Goal: Book appointment/travel/reservation

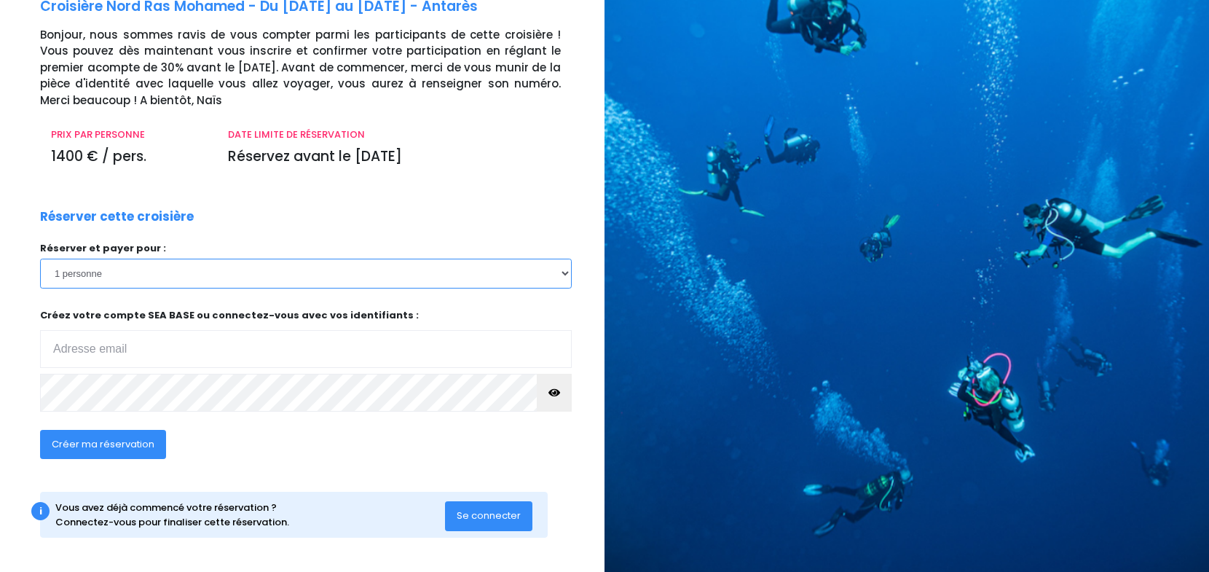
scroll to position [88, 0]
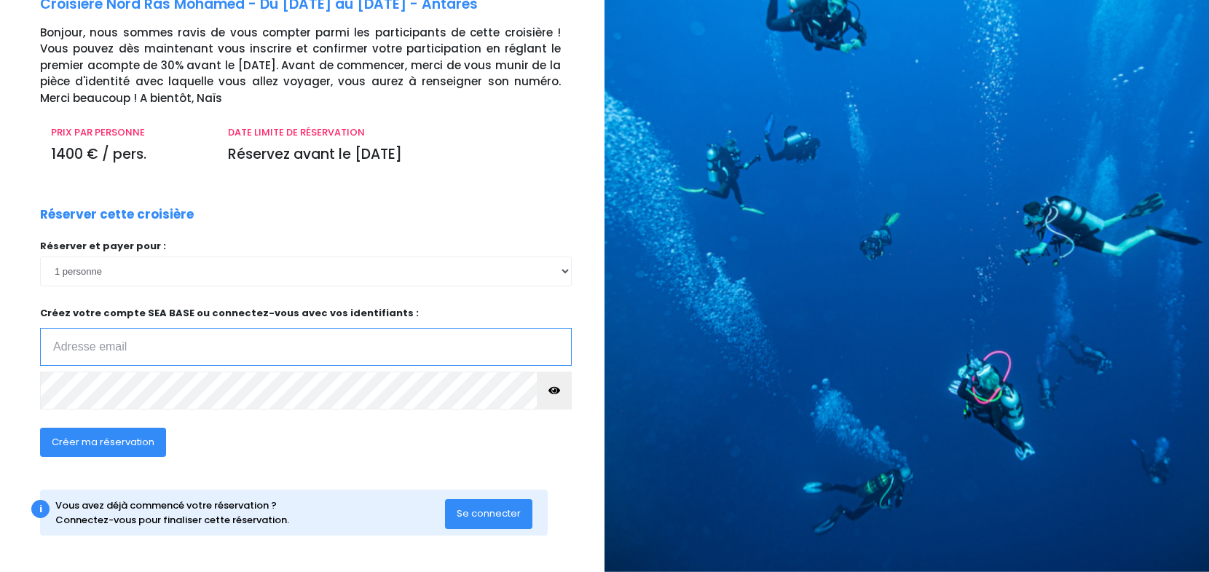
click at [140, 347] on input "email" at bounding box center [306, 347] width 532 height 38
click at [169, 341] on input "email" at bounding box center [306, 347] width 532 height 38
click at [263, 219] on div "Réserver cette croisière Réserver et payer pour : 1 personne 2 personnes Votre …" at bounding box center [305, 339] width 553 height 269
click at [282, 347] on input "email" at bounding box center [306, 347] width 532 height 38
click at [178, 349] on input "email" at bounding box center [306, 347] width 532 height 38
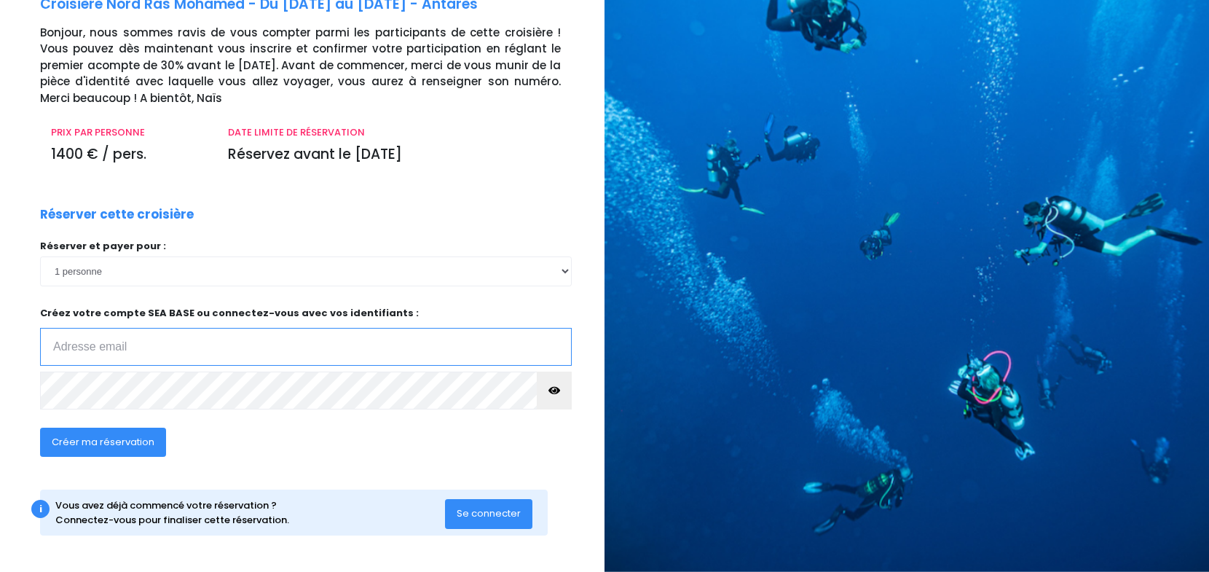
click at [190, 348] on input "email" at bounding box center [306, 347] width 532 height 38
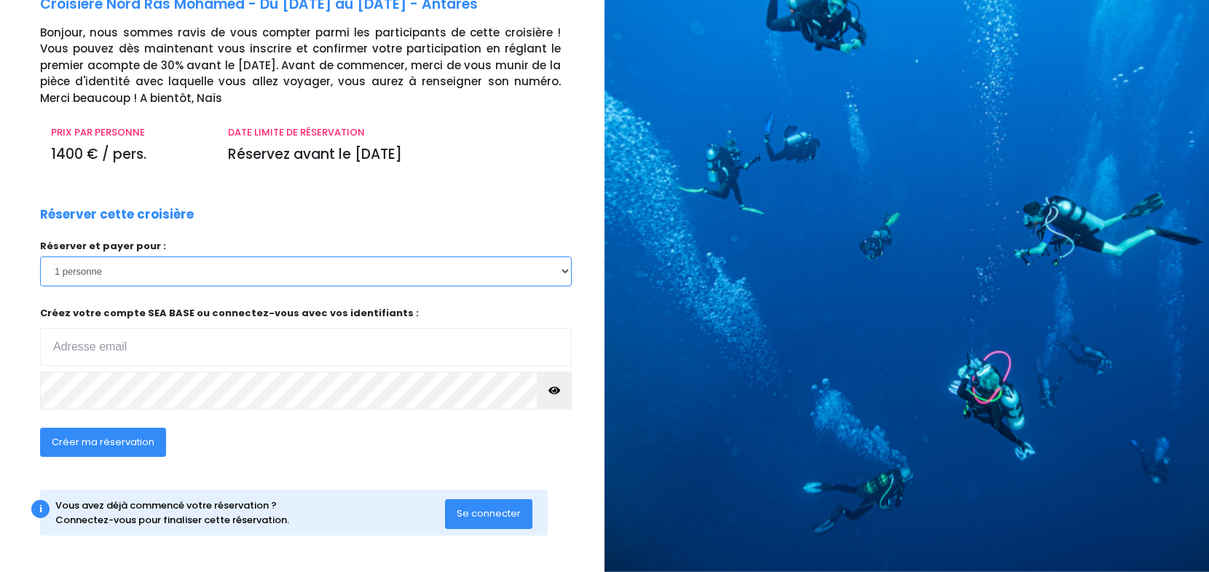
select select "2"
click option "2 personnes" at bounding box center [0, 0] width 0 height 0
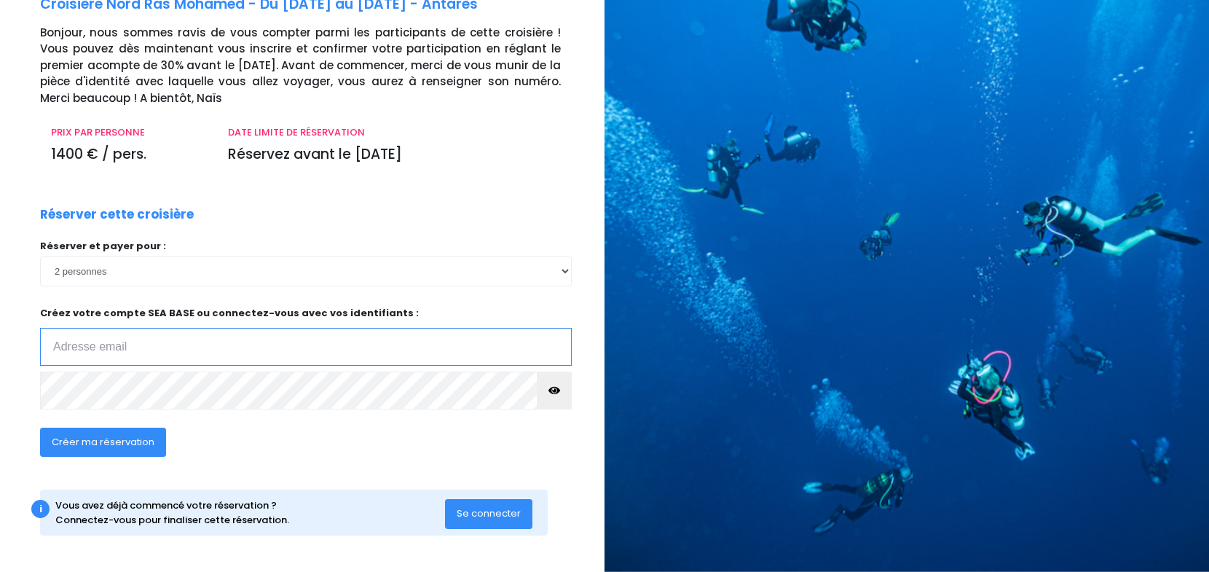
click at [177, 342] on input "email" at bounding box center [306, 347] width 532 height 38
click at [457, 298] on div "Réserver et payer pour : 1 personne 2 personnes Créez votre compte SEA BASE ou …" at bounding box center [306, 329] width 532 height 180
click at [241, 340] on input "email" at bounding box center [306, 347] width 532 height 38
type input "juliette_perrin@hotmail.com"
click at [289, 430] on div "Créer ma réservation" at bounding box center [250, 447] width 443 height 56
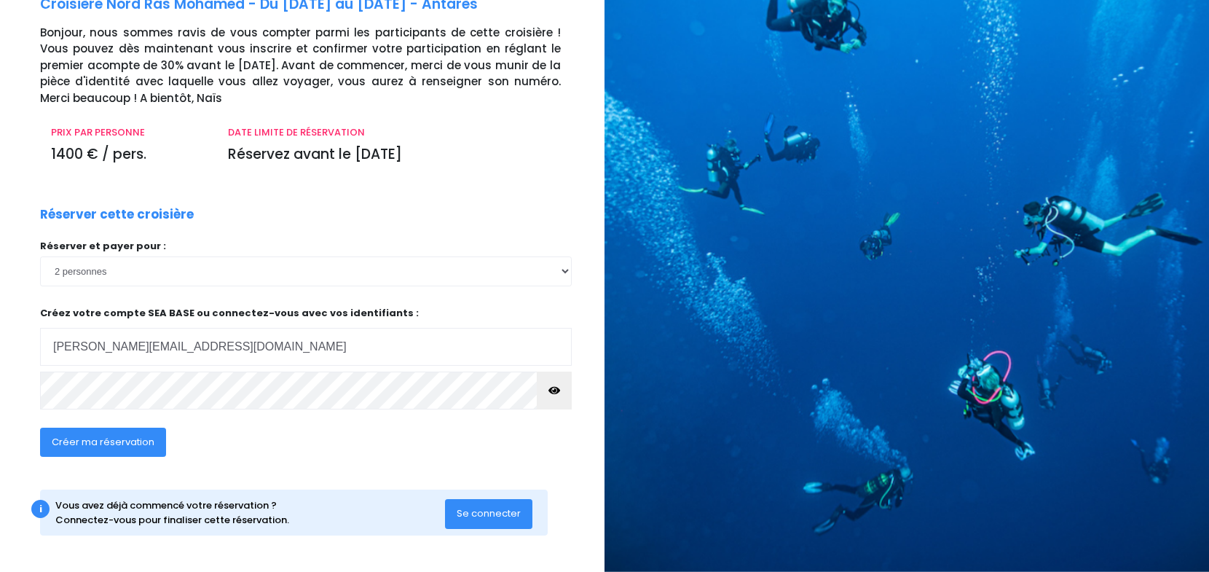
click at [124, 445] on span "Créer ma réservation" at bounding box center [103, 442] width 103 height 14
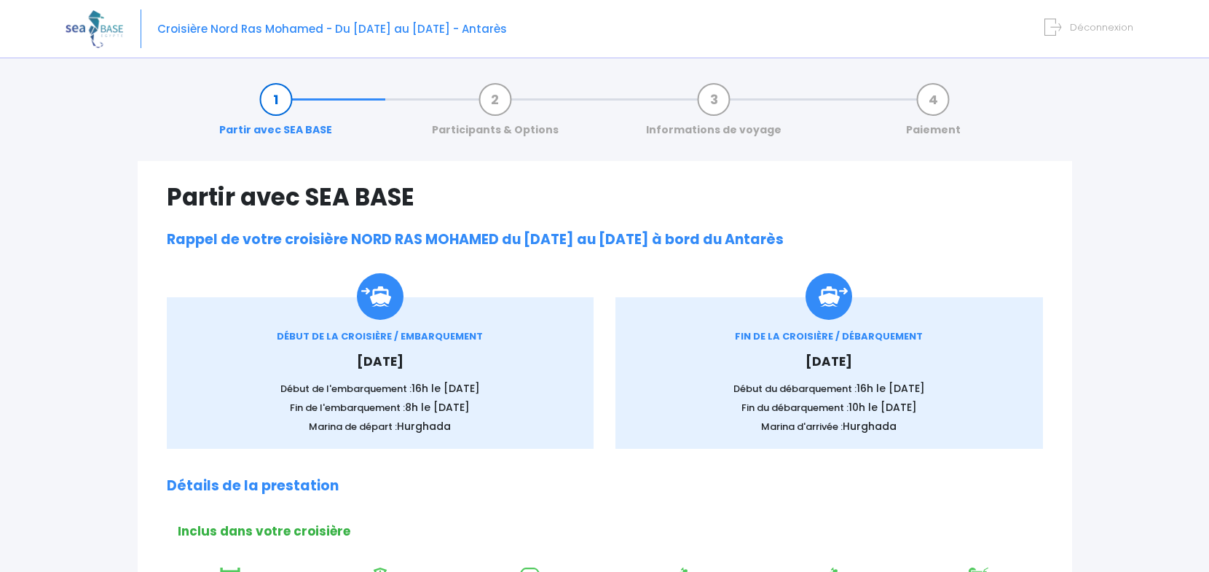
click at [590, 206] on h1 "Partir avec SEA BASE" at bounding box center [605, 197] width 876 height 28
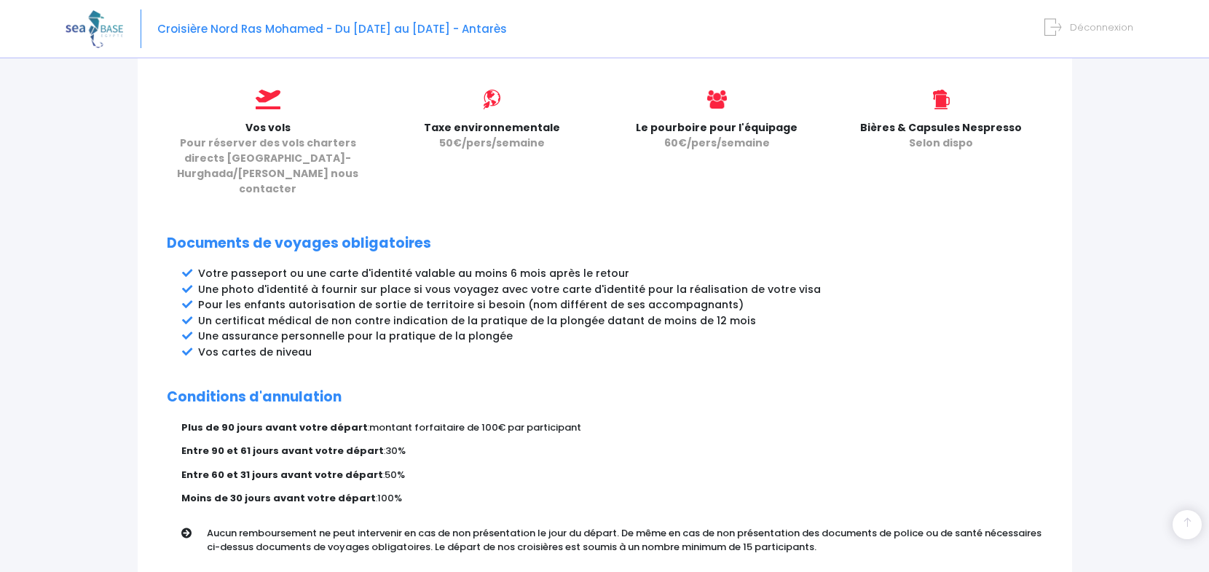
scroll to position [746, 0]
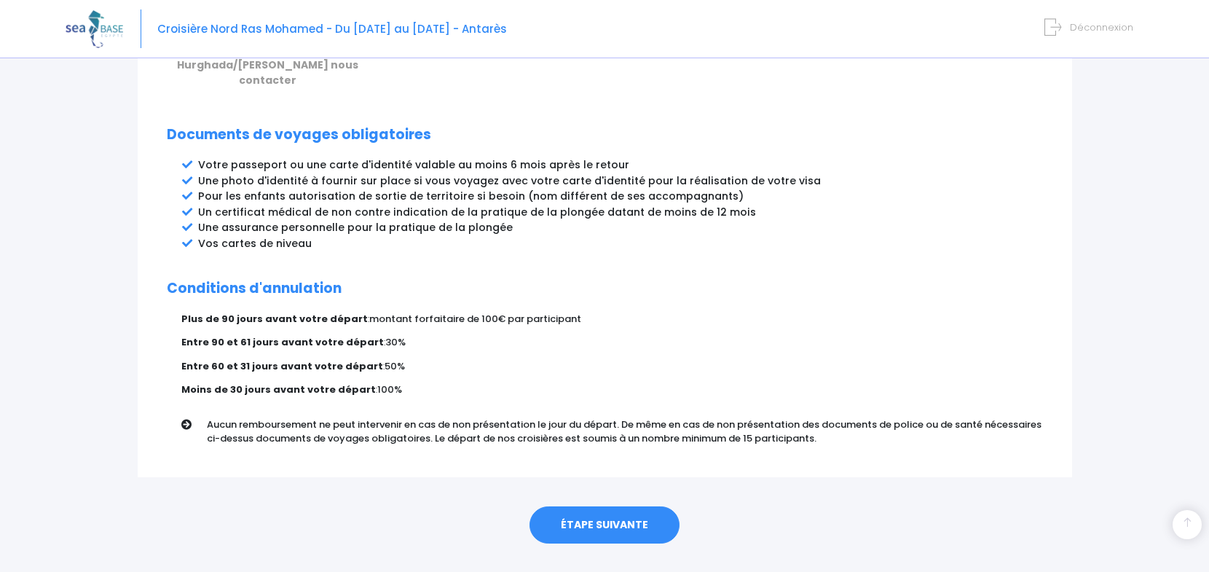
click at [638, 506] on link "ÉTAPE SUIVANTE" at bounding box center [604, 525] width 150 height 38
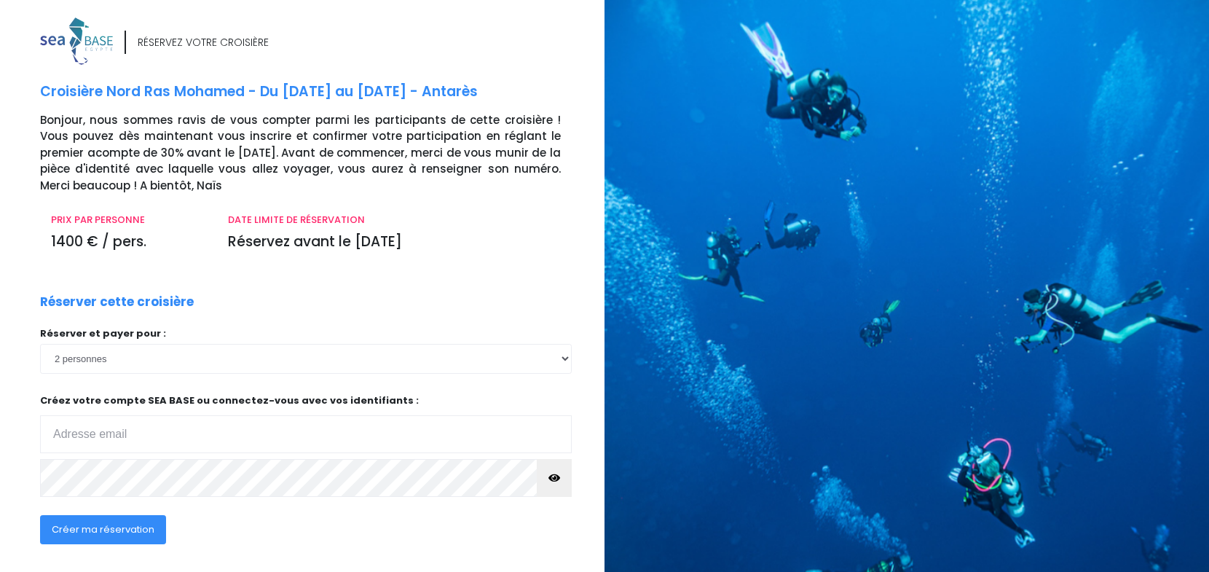
select select "2"
